Goal: Task Accomplishment & Management: Use online tool/utility

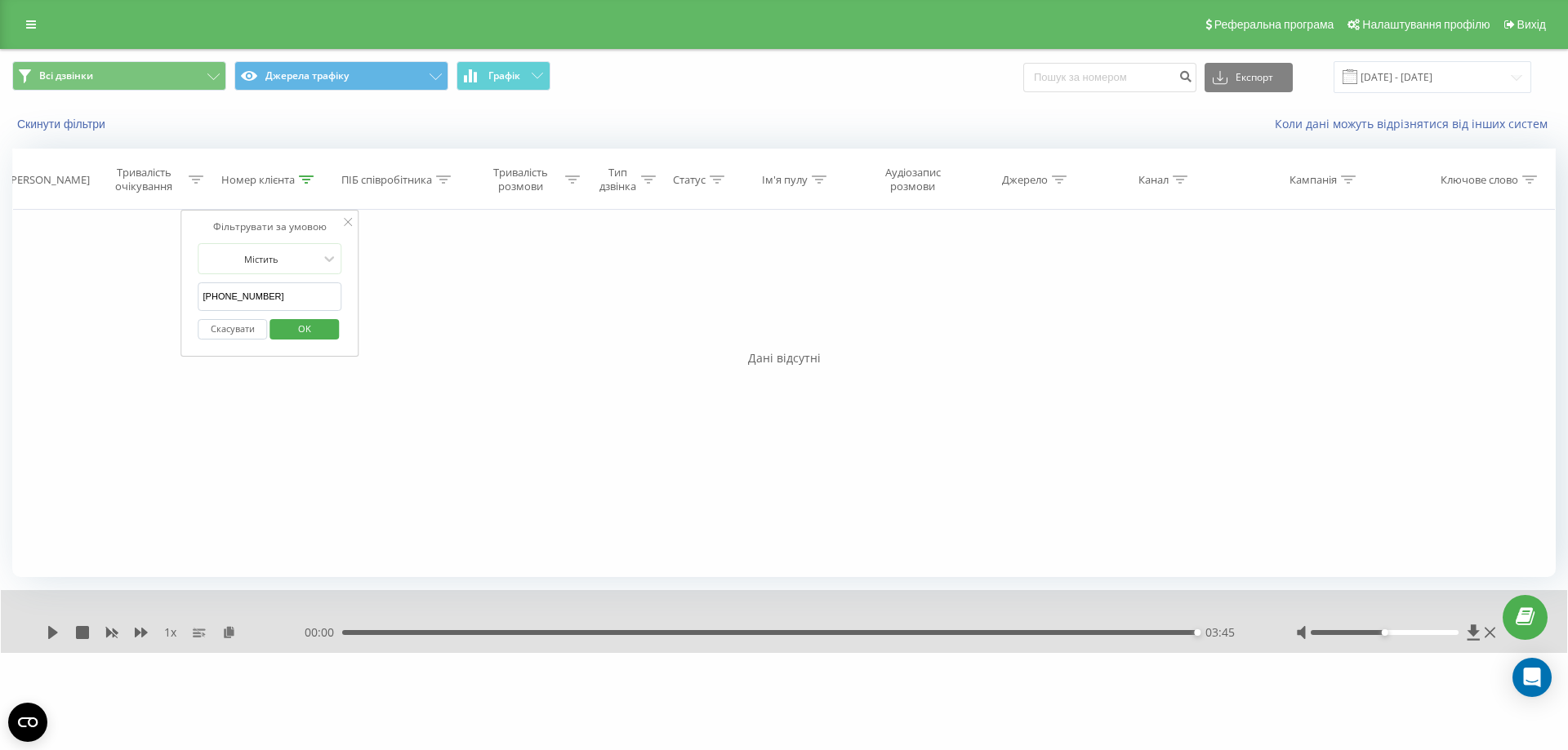
drag, startPoint x: 283, startPoint y: 304, endPoint x: 69, endPoint y: 318, distance: 214.5
click at [69, 318] on div "Фільтрувати за умовою Дорівнює Скасувати OK Фільтрувати за умовою Містить [PHON…" at bounding box center [784, 393] width 1544 height 367
click at [316, 336] on span "OK" at bounding box center [305, 328] width 46 height 25
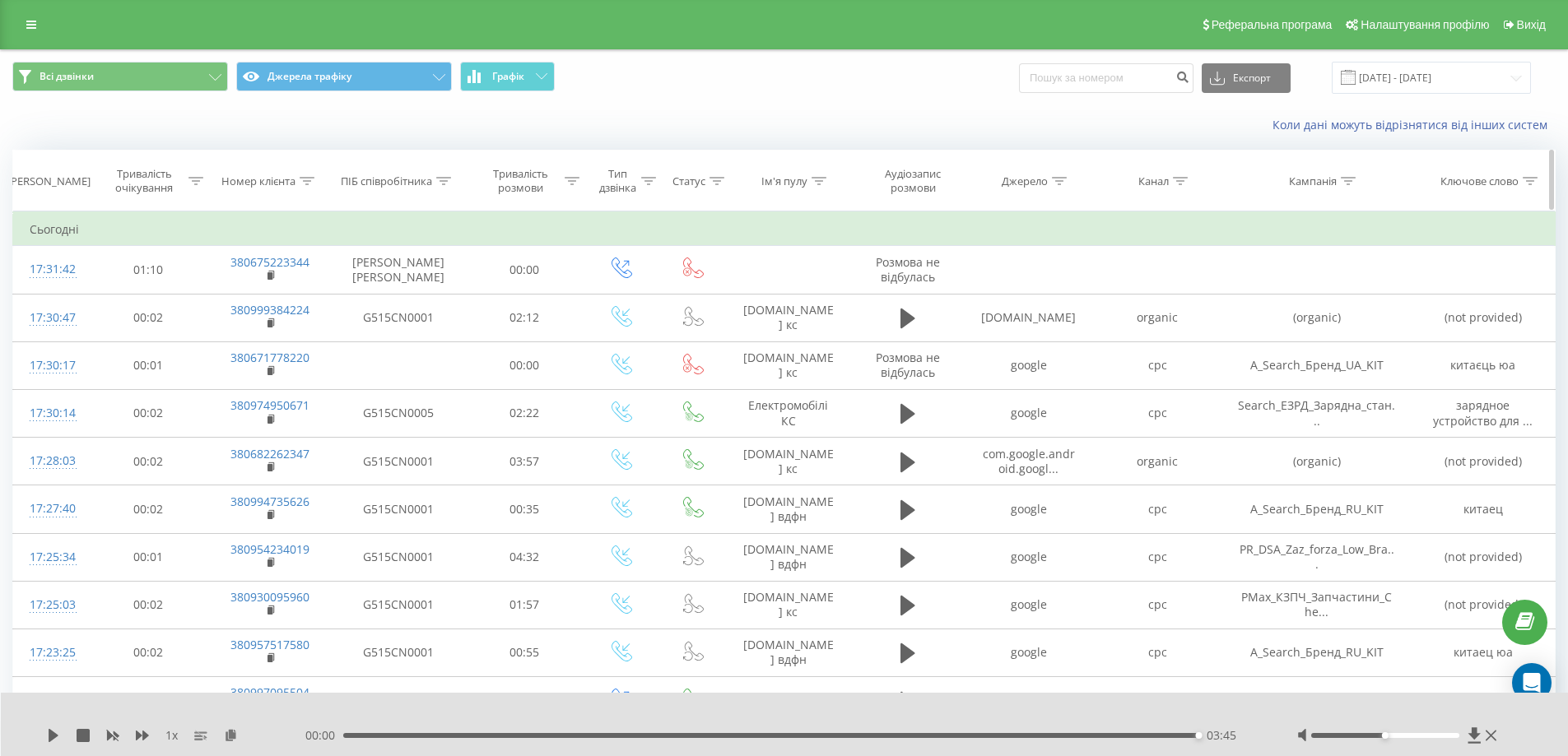
click at [443, 181] on icon at bounding box center [444, 181] width 14 height 9
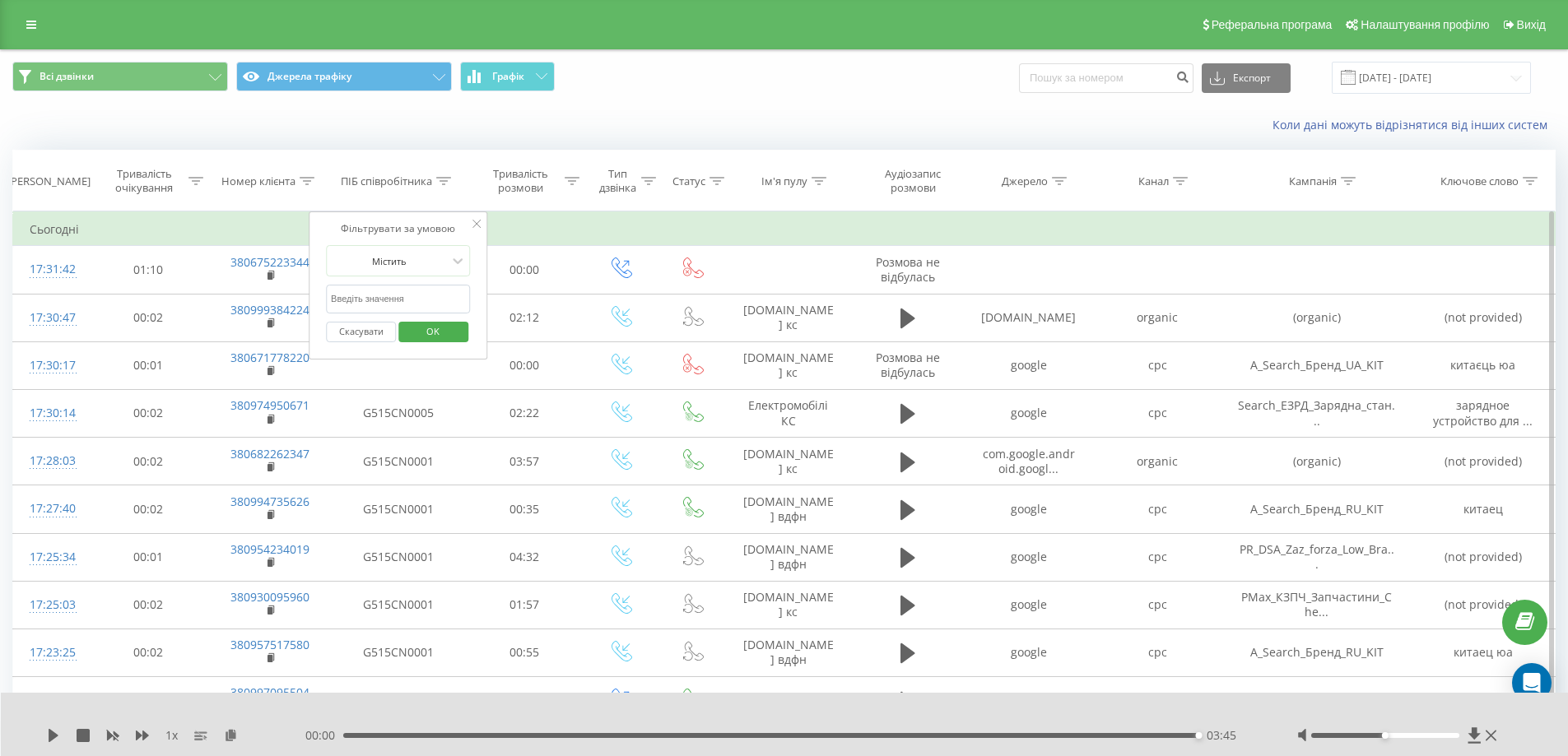
click at [396, 300] on input "text" at bounding box center [398, 299] width 145 height 29
type input "[PERSON_NAME] [PERSON_NAME]"
click at [442, 331] on span "OK" at bounding box center [433, 331] width 46 height 26
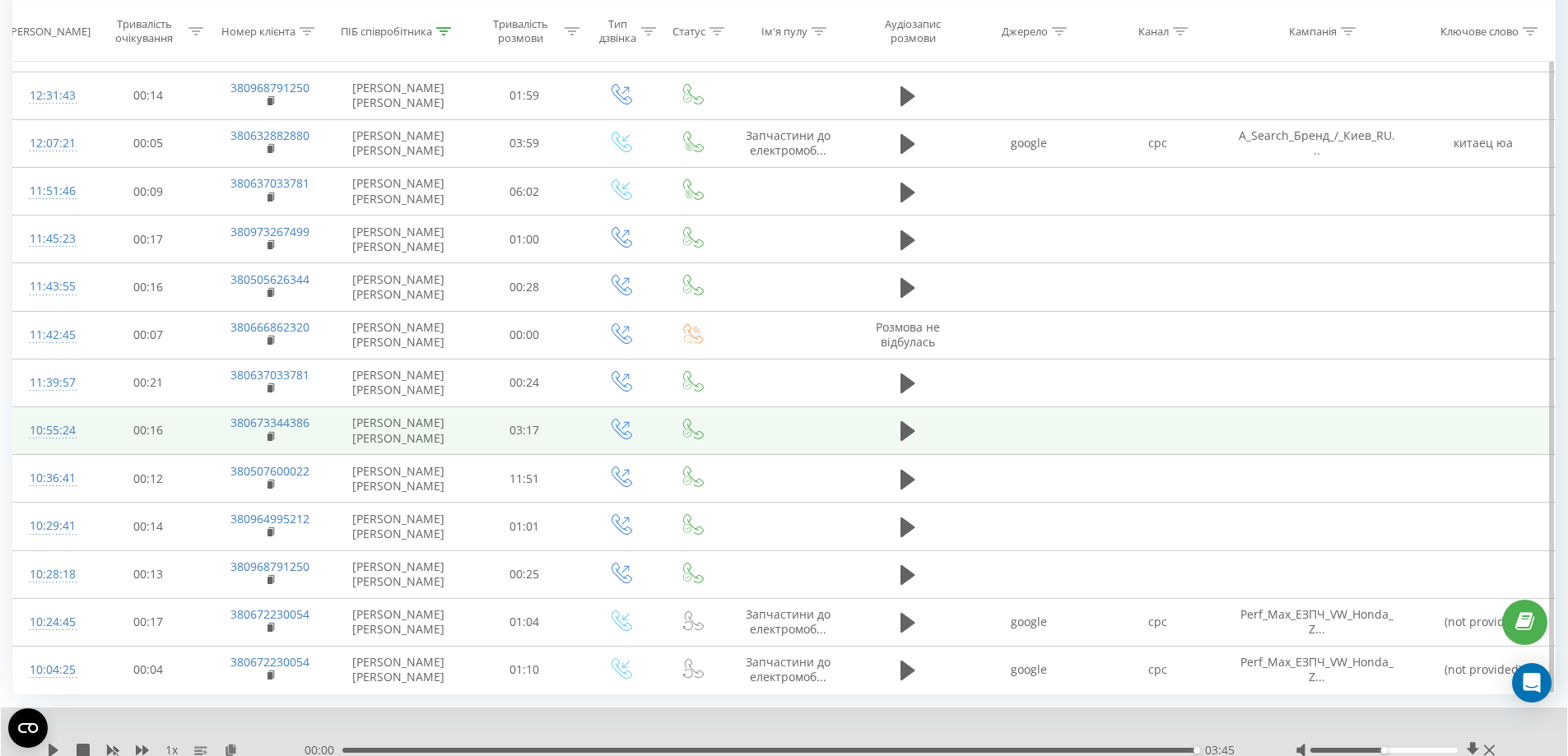
scroll to position [812, 0]
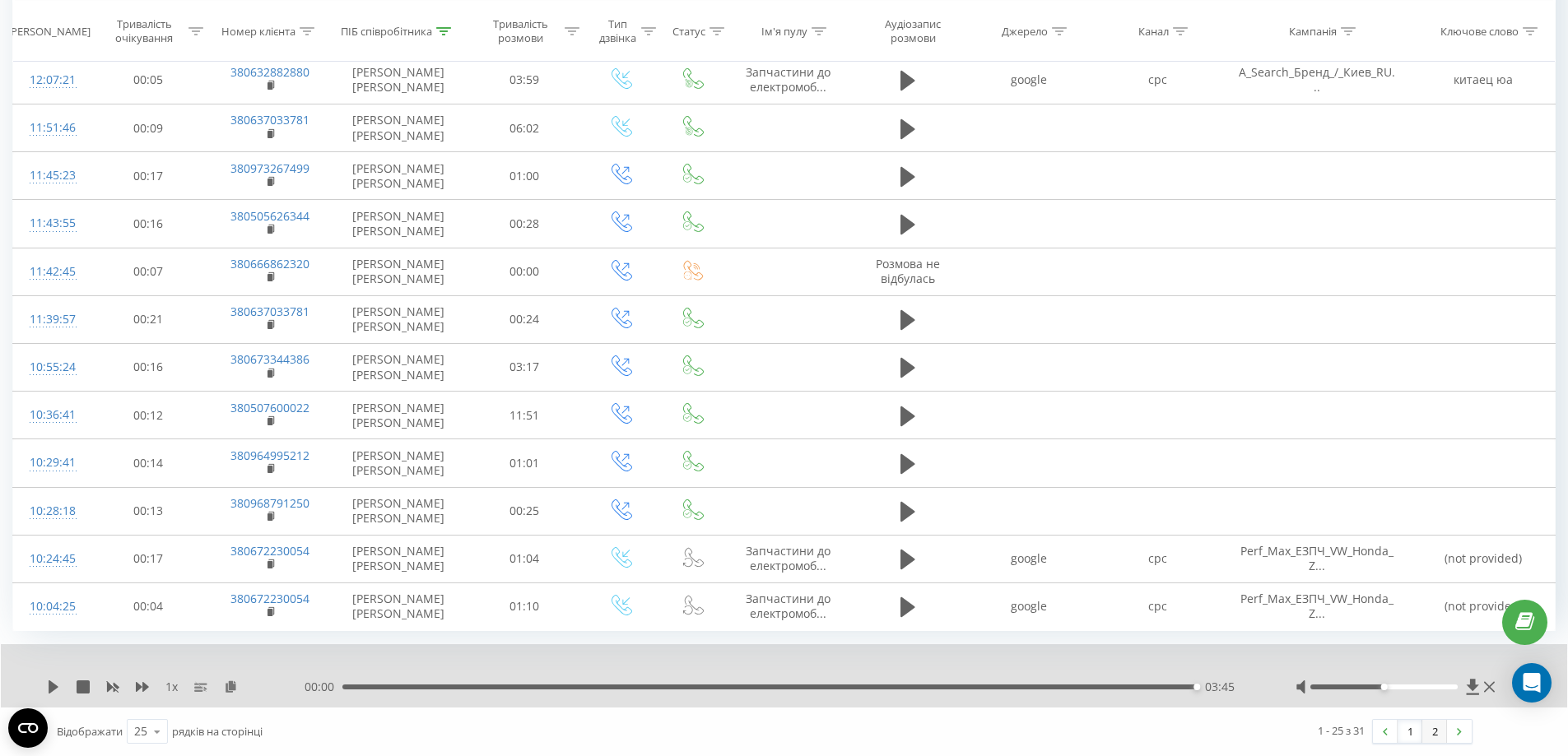
click at [1432, 734] on link "2" at bounding box center [1434, 731] width 25 height 23
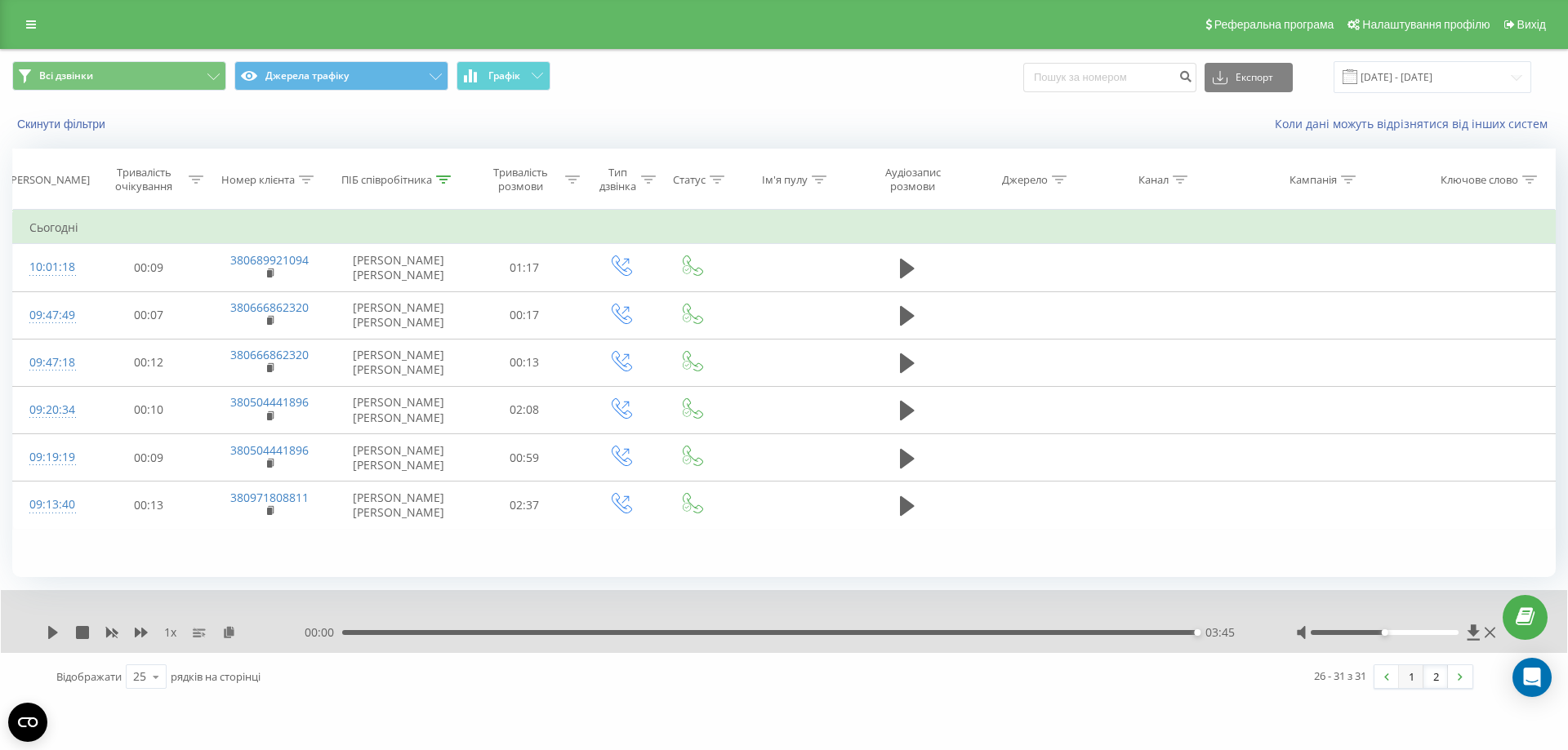
click at [1408, 677] on link "1" at bounding box center [1410, 676] width 24 height 23
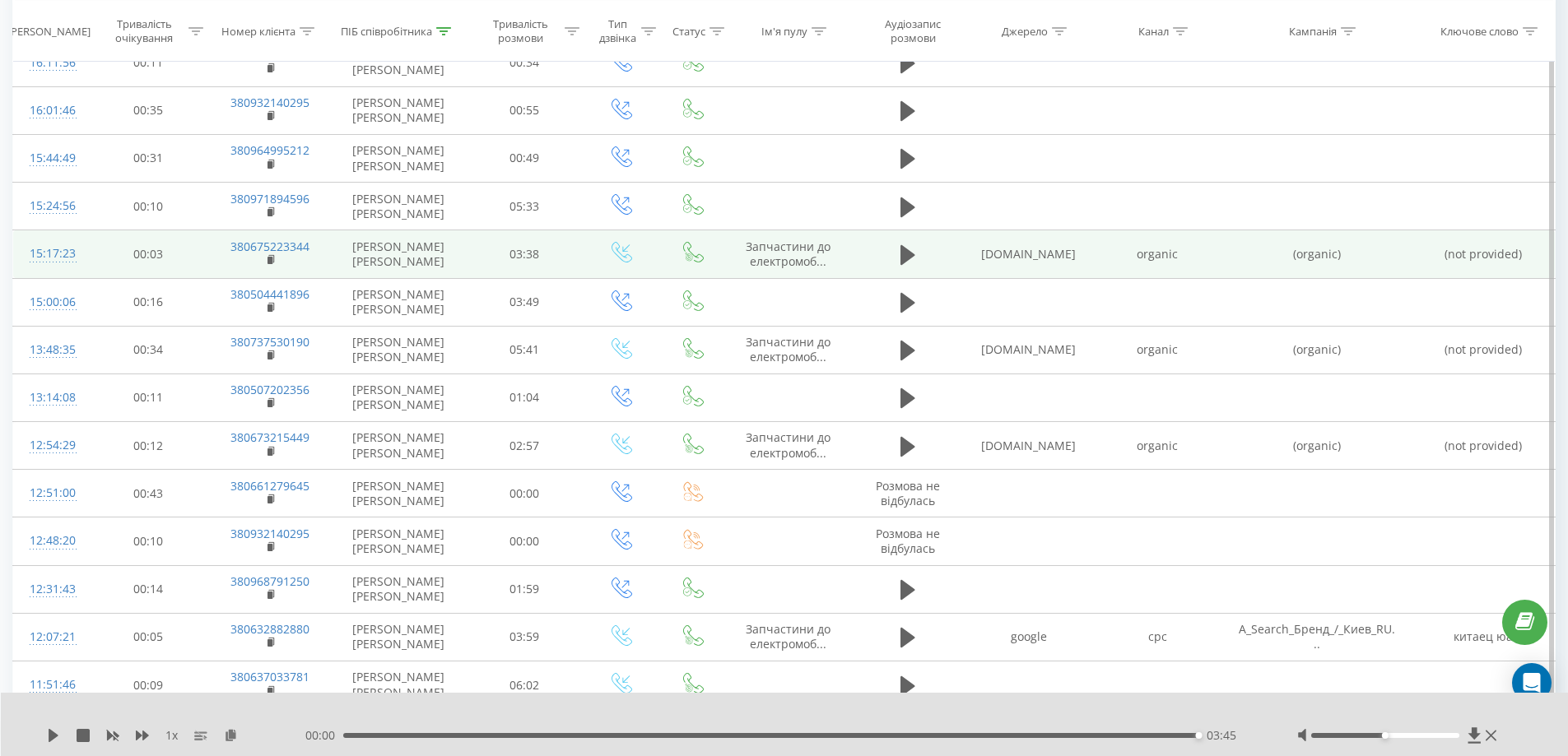
scroll to position [90, 0]
